Goal: Complete application form

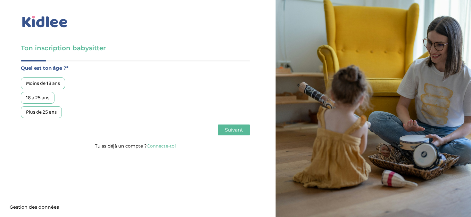
click at [45, 99] on div "18 à 25 ans" at bounding box center [38, 98] width 34 height 12
click at [231, 132] on span "Suivant" at bounding box center [234, 130] width 18 height 6
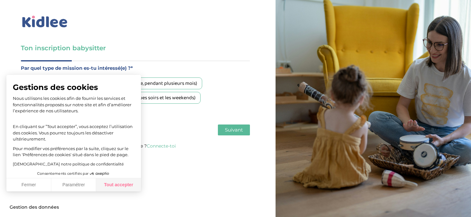
click at [113, 185] on button "Tout accepter" at bounding box center [118, 184] width 45 height 13
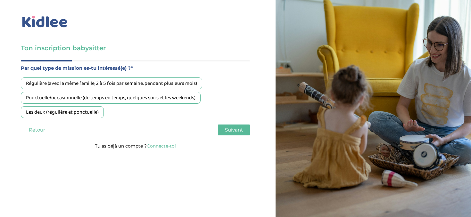
click at [92, 113] on div "Les deux (régulière et ponctuelle)" at bounding box center [62, 112] width 83 height 12
click at [189, 98] on div "Ponctuelle/occasionnelle (de temps en temps, quelques soirs et les weekends)" at bounding box center [111, 98] width 180 height 12
click at [98, 107] on div "Les deux (régulière et ponctuelle)" at bounding box center [62, 112] width 83 height 12
click at [223, 132] on button "Suivant" at bounding box center [234, 130] width 32 height 11
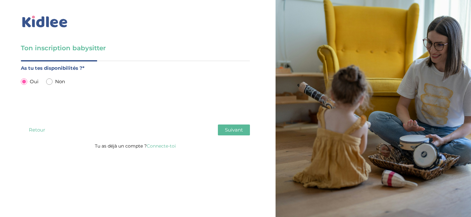
click at [224, 132] on button "Suivant" at bounding box center [234, 130] width 32 height 11
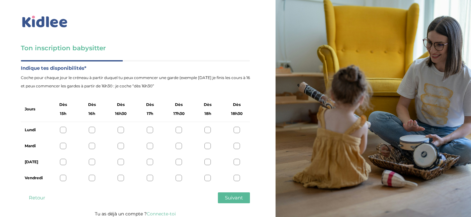
scroll to position [4, 0]
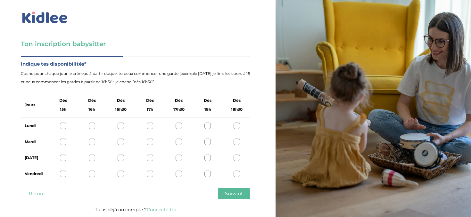
click at [62, 142] on div at bounding box center [63, 142] width 6 height 6
click at [61, 159] on div at bounding box center [63, 158] width 6 height 6
click at [62, 170] on div "Vendredi" at bounding box center [135, 174] width 229 height 16
click at [63, 171] on div at bounding box center [63, 174] width 6 height 6
click at [224, 191] on button "Suivant" at bounding box center [234, 193] width 32 height 11
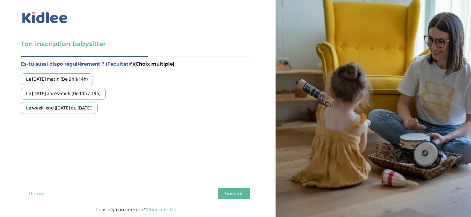
click at [82, 64] on label "Es-tu aussi dispo régulièrement ? (Facultatif) (Choix multiple)" at bounding box center [135, 64] width 229 height 8
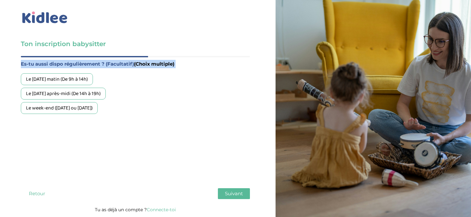
click at [82, 64] on label "Es-tu aussi dispo régulièrement ? (Facultatif) (Choix multiple)" at bounding box center [135, 64] width 229 height 8
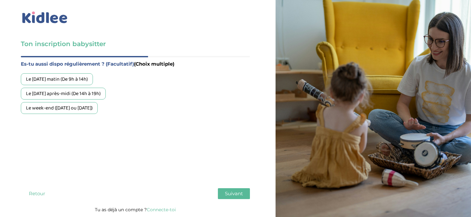
click at [104, 64] on label "Es-tu aussi dispo régulièrement ? (Facultatif) (Choix multiple)" at bounding box center [135, 64] width 229 height 8
click at [95, 105] on div "Le week-end ([DATE] ou [DATE])" at bounding box center [59, 108] width 77 height 12
click at [230, 196] on span "Suivant" at bounding box center [234, 194] width 18 height 6
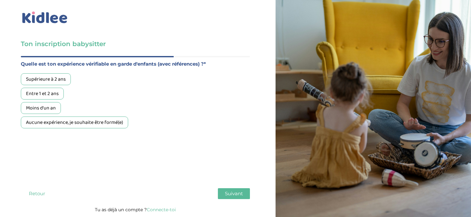
click at [98, 65] on label "Quelle est ton expérience vérifiable en garde d'enfants (avec références) ?*" at bounding box center [135, 64] width 229 height 8
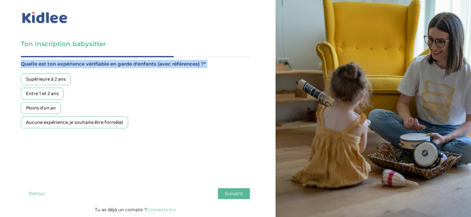
click at [98, 65] on label "Quelle est ton expérience vérifiable en garde d'enfants (avec références) ?*" at bounding box center [135, 64] width 229 height 8
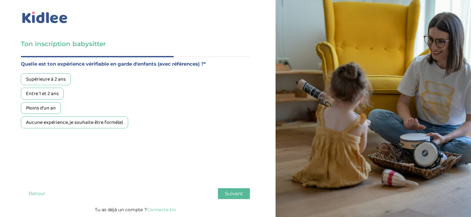
click at [114, 65] on label "Quelle est ton expérience vérifiable en garde d'enfants (avec références) ?*" at bounding box center [135, 64] width 229 height 8
click at [53, 95] on div "Entre 1 et 2 ans" at bounding box center [42, 94] width 43 height 12
click at [233, 194] on span "Suivant" at bounding box center [234, 194] width 18 height 6
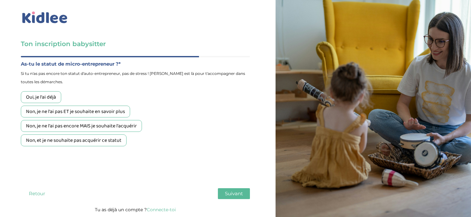
click at [111, 139] on div "Non, et je ne souhaite pas acquérir ce statut" at bounding box center [74, 140] width 106 height 12
click at [234, 198] on button "Suivant" at bounding box center [234, 193] width 32 height 11
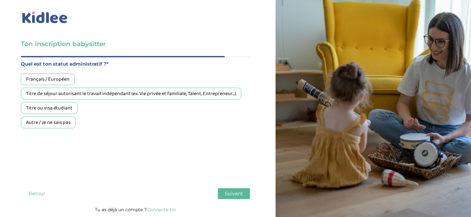
click at [69, 83] on div "Français / Européen" at bounding box center [48, 79] width 54 height 12
click at [222, 194] on button "Suivant" at bounding box center [234, 193] width 32 height 11
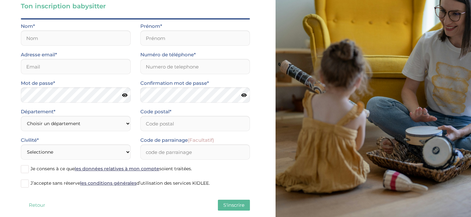
scroll to position [0, 0]
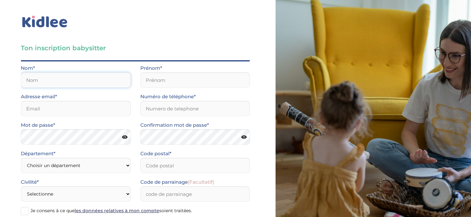
click at [73, 77] on input "text" at bounding box center [76, 79] width 110 height 15
type input "TAVALLO"
type input "Emmie"
type input "0782164845"
type input "11340"
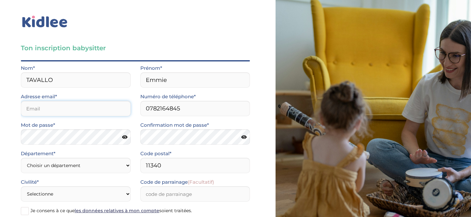
click at [58, 106] on input "email" at bounding box center [76, 108] width 110 height 15
type input "[EMAIL_ADDRESS][DOMAIN_NAME]"
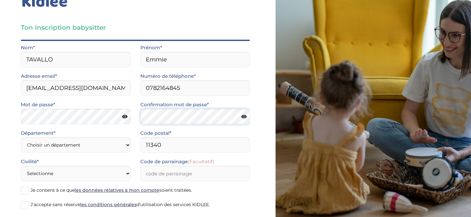
scroll to position [53, 0]
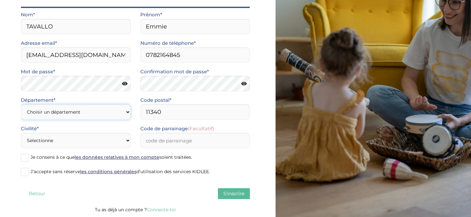
click at [97, 114] on select "Choisir un département [GEOGRAPHIC_DATA] (75) [GEOGRAPHIC_DATA] (92) [GEOGRAPHI…" at bounding box center [76, 111] width 110 height 15
